Goal: Communication & Community: Answer question/provide support

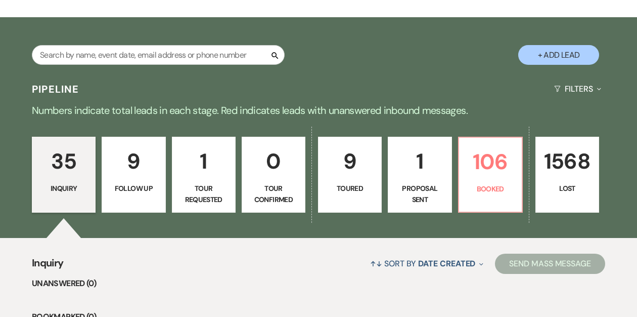
scroll to position [152, 0]
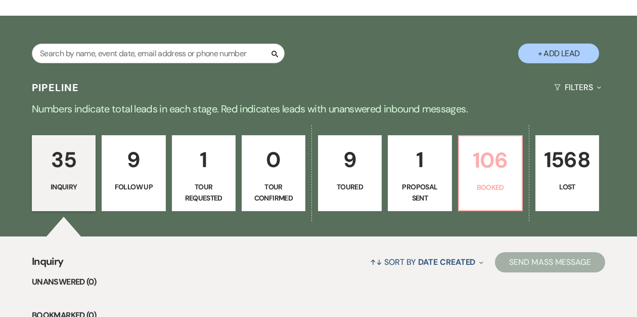
click at [482, 157] on p "106" at bounding box center [490, 160] width 51 height 34
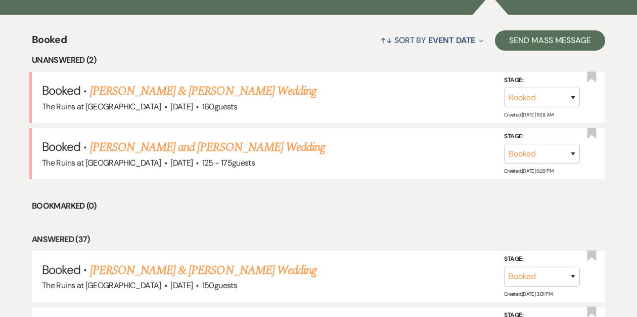
scroll to position [376, 0]
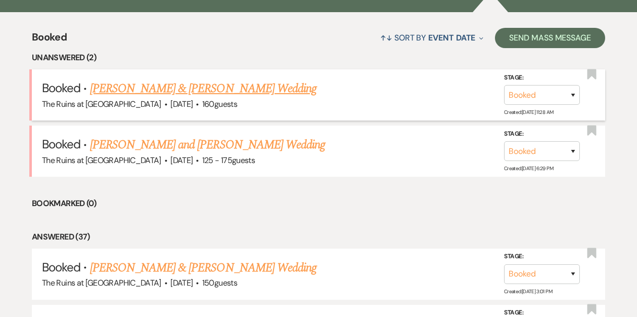
click at [196, 90] on link "[PERSON_NAME] & [PERSON_NAME] Wedding" at bounding box center [203, 88] width 227 height 18
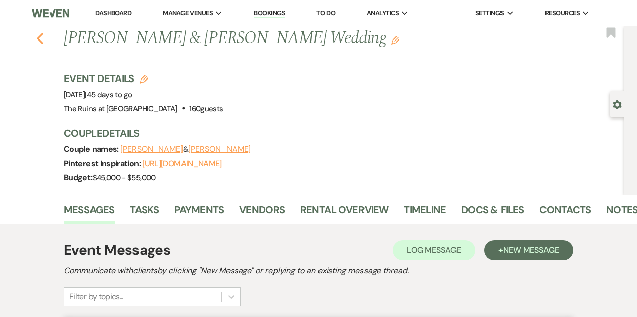
click at [42, 42] on use "button" at bounding box center [40, 38] width 7 height 11
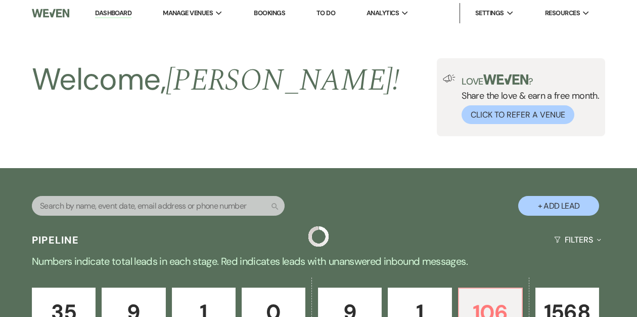
scroll to position [376, 0]
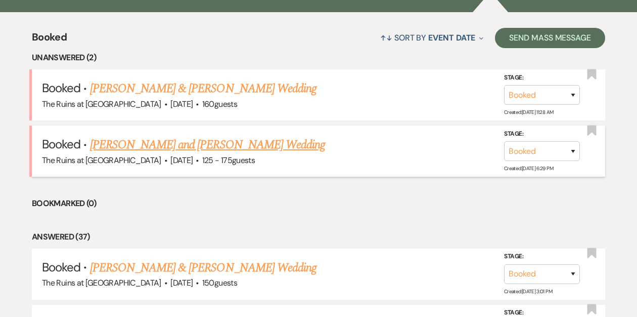
click at [139, 149] on link "[PERSON_NAME] and [PERSON_NAME] Wedding" at bounding box center [208, 145] width 236 height 18
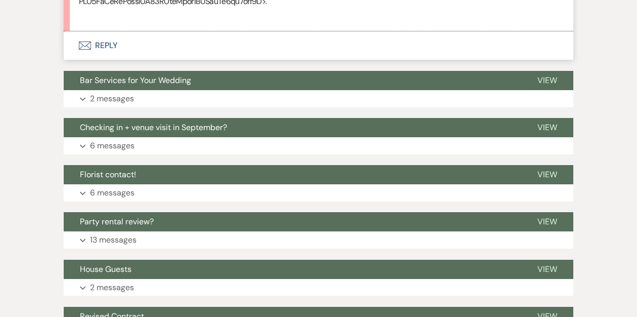
scroll to position [4511, 0]
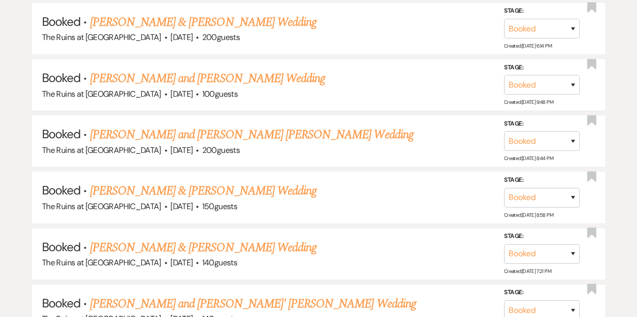
scroll to position [1635, 0]
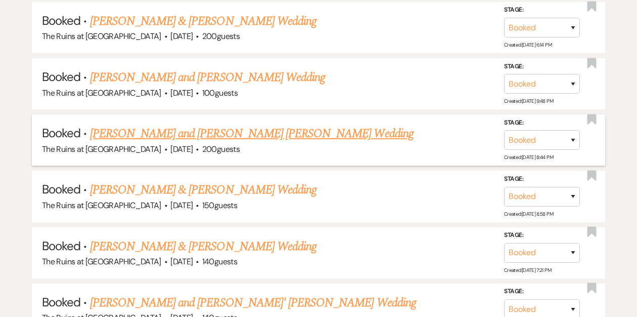
click at [167, 124] on link "[PERSON_NAME] and [PERSON_NAME] [PERSON_NAME] Wedding" at bounding box center [252, 133] width 324 height 18
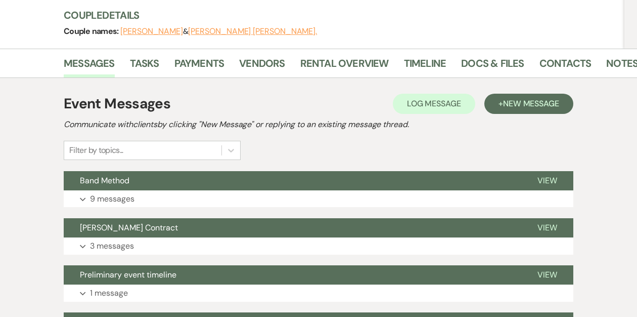
scroll to position [160, 0]
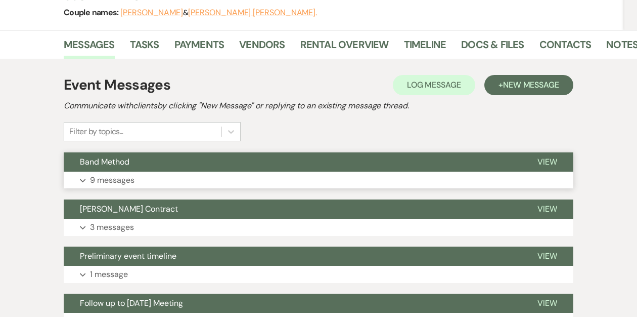
click at [156, 152] on button "Band Method" at bounding box center [293, 161] width 458 height 19
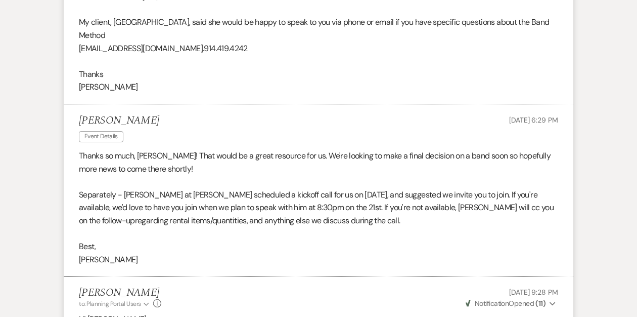
scroll to position [0, 0]
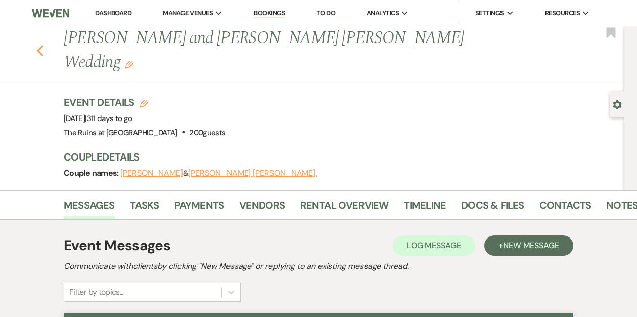
click at [38, 45] on use "button" at bounding box center [40, 50] width 7 height 11
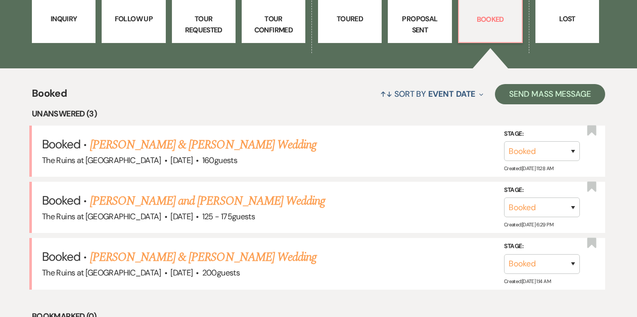
scroll to position [321, 0]
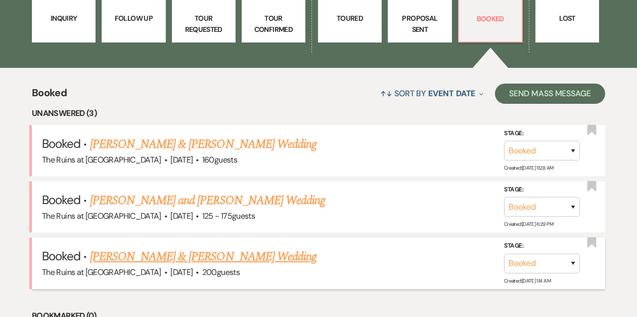
click at [195, 255] on link "[PERSON_NAME] & [PERSON_NAME] Wedding" at bounding box center [203, 256] width 227 height 18
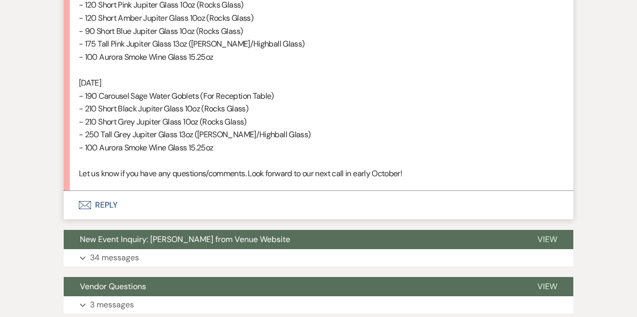
scroll to position [2191, 0]
